Goal: Information Seeking & Learning: Understand process/instructions

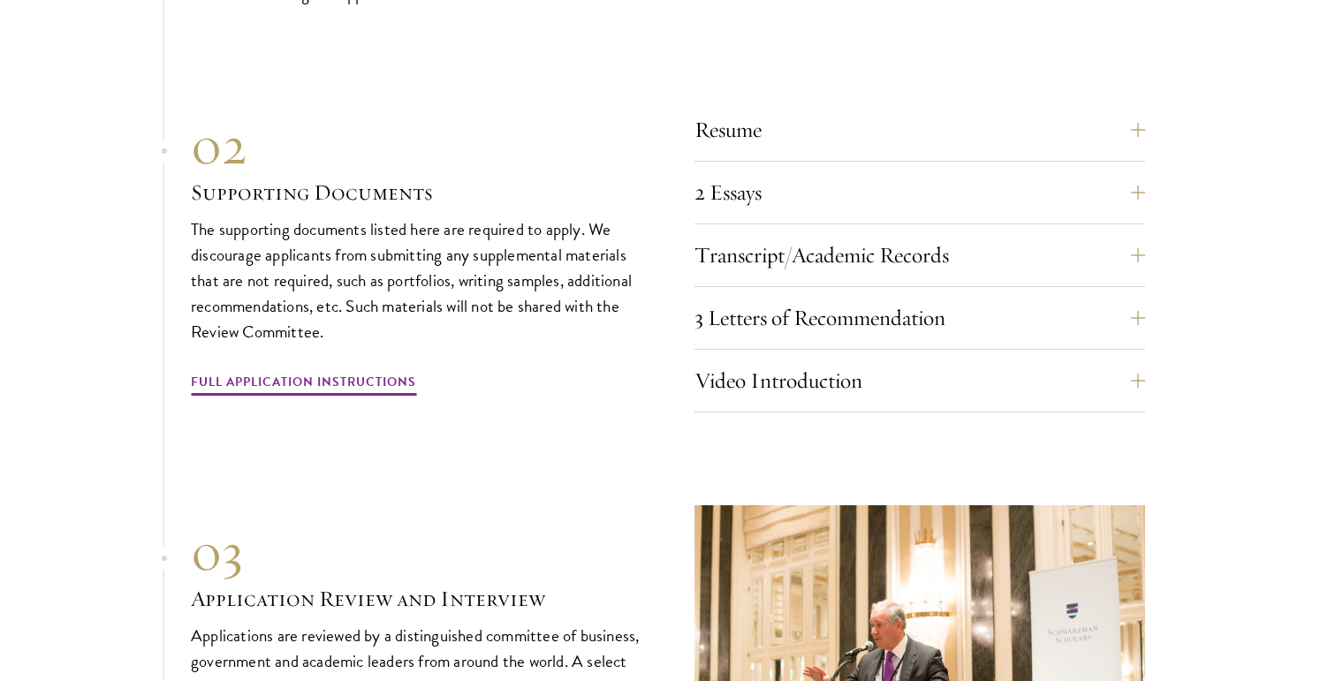
scroll to position [5872, 0]
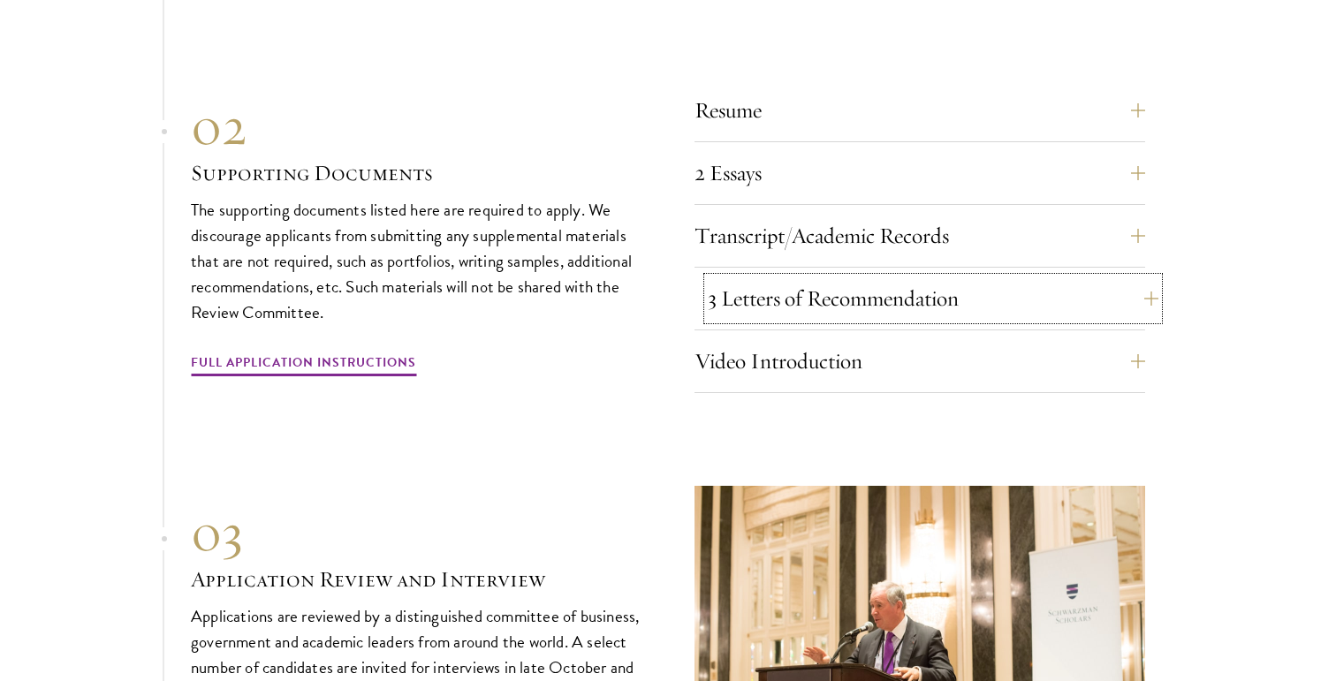
click at [1153, 289] on button "3 Letters of Recommendation" at bounding box center [933, 298] width 451 height 42
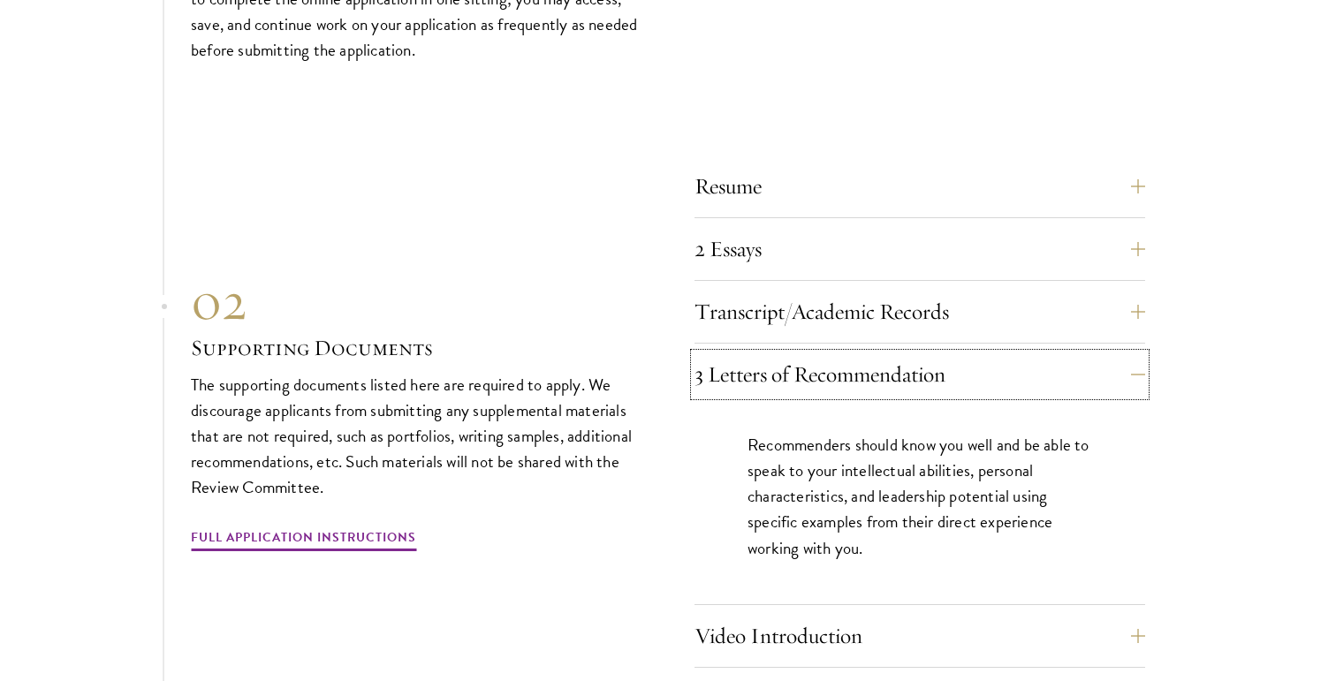
scroll to position [5808, 0]
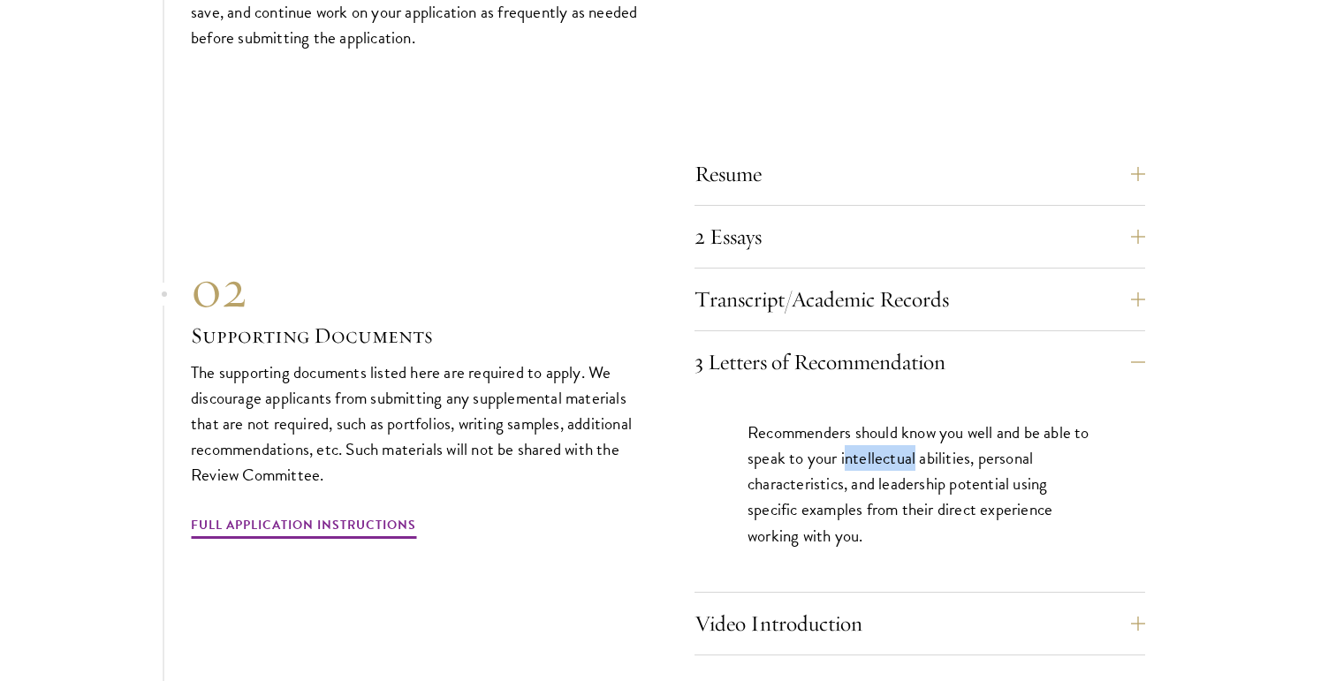
drag, startPoint x: 861, startPoint y: 449, endPoint x: 934, endPoint y: 459, distance: 73.1
click at [934, 459] on p "Recommenders should know you well and be able to speak to your intellectual abi…" at bounding box center [919, 484] width 345 height 128
drag, startPoint x: 857, startPoint y: 448, endPoint x: 954, endPoint y: 459, distance: 97.9
click at [954, 459] on p "Recommenders should know you well and be able to speak to your intellectual abi…" at bounding box center [919, 484] width 345 height 128
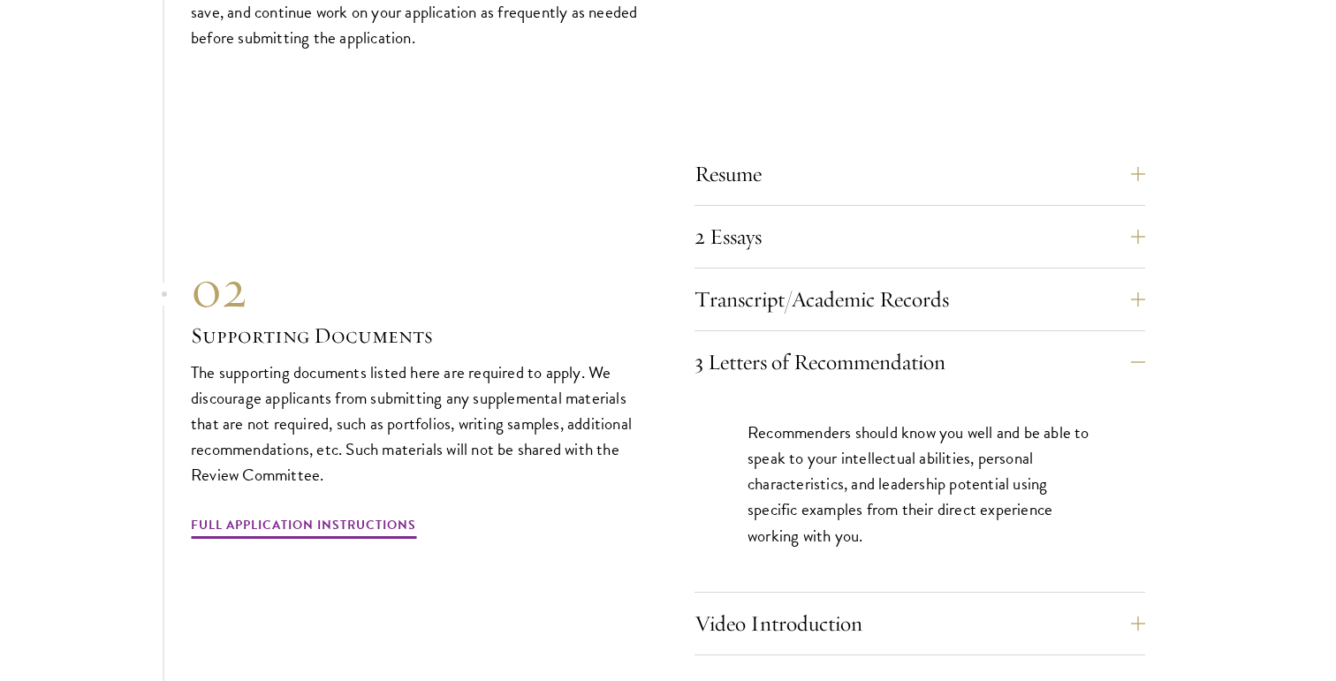
click at [900, 449] on p "Recommenders should know you well and be able to speak to your intellectual abi…" at bounding box center [919, 484] width 345 height 128
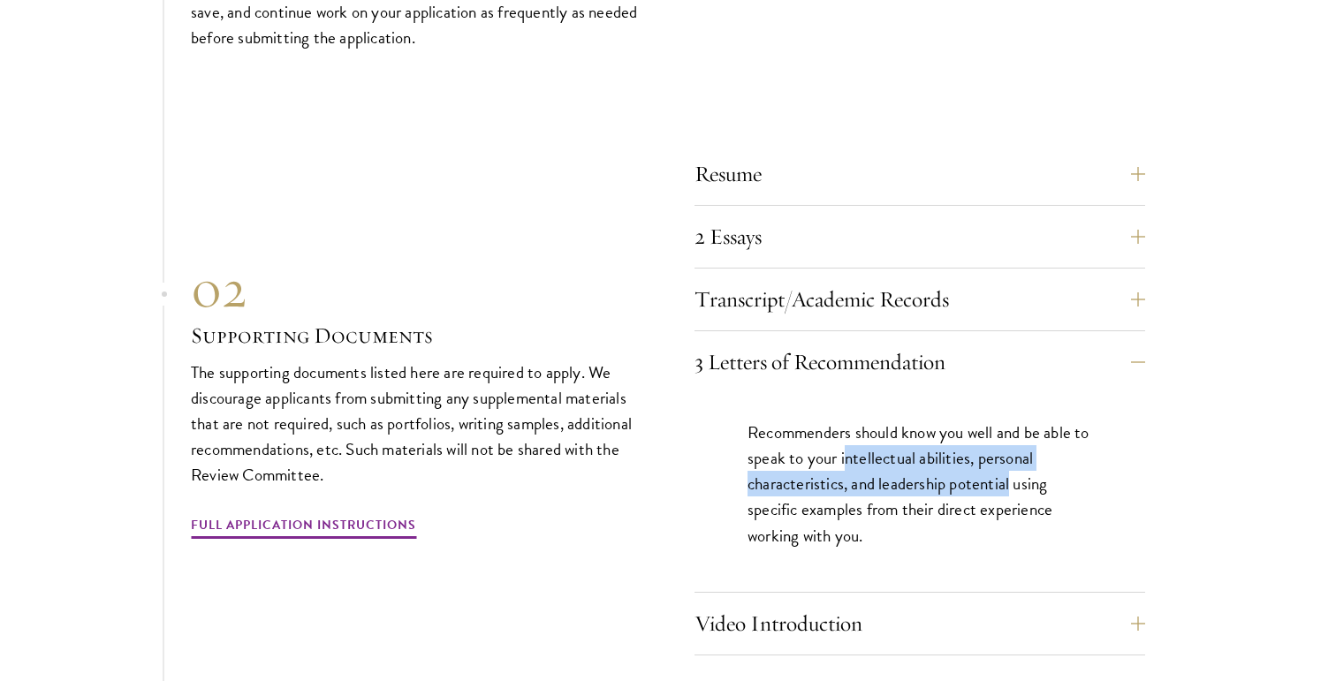
drag, startPoint x: 861, startPoint y: 449, endPoint x: 1012, endPoint y: 474, distance: 152.2
click at [1012, 474] on p "Recommenders should know you well and be able to speak to your intellectual abi…" at bounding box center [919, 484] width 345 height 128
copy p "ntellectual abilities, personal characteristics, and leadership potential"
